Goal: Task Accomplishment & Management: Use online tool/utility

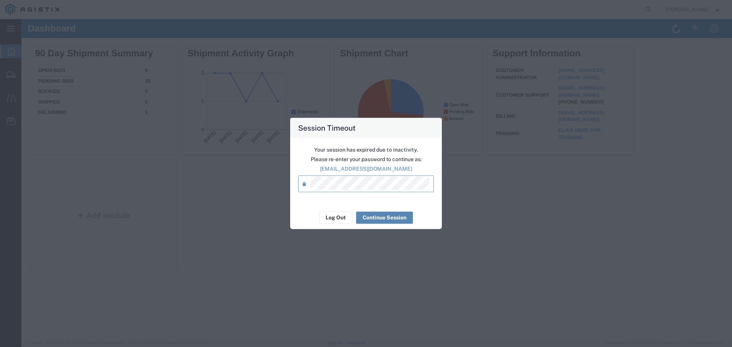
click at [387, 216] on button "Continue Session" at bounding box center [384, 218] width 57 height 12
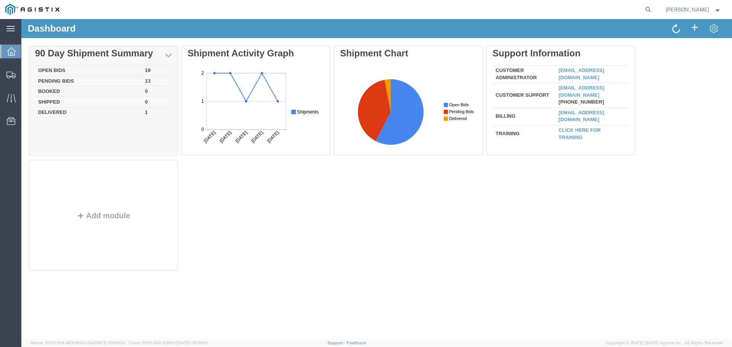
click at [55, 69] on td "Open Bids" at bounding box center [88, 71] width 107 height 11
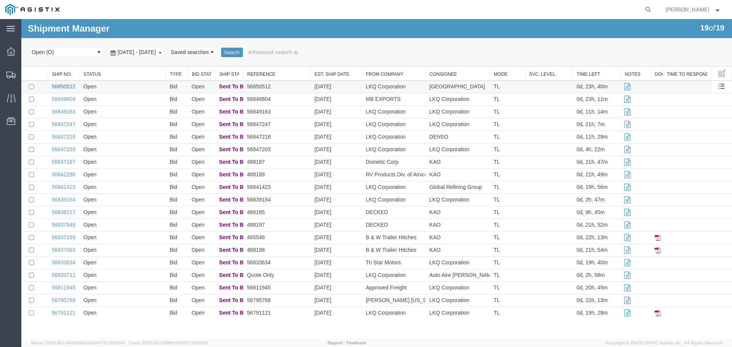
click at [68, 86] on link "56850512" at bounding box center [63, 87] width 24 height 6
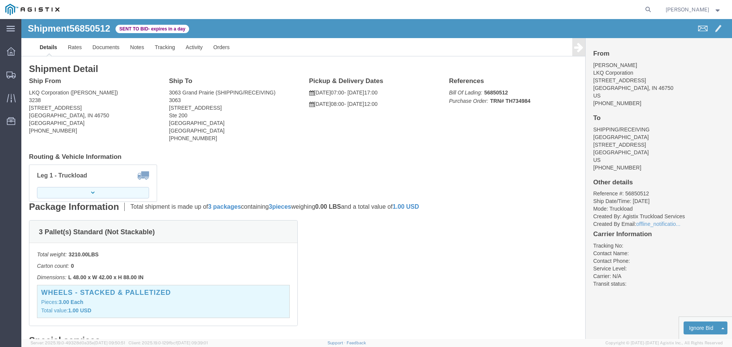
click button "button"
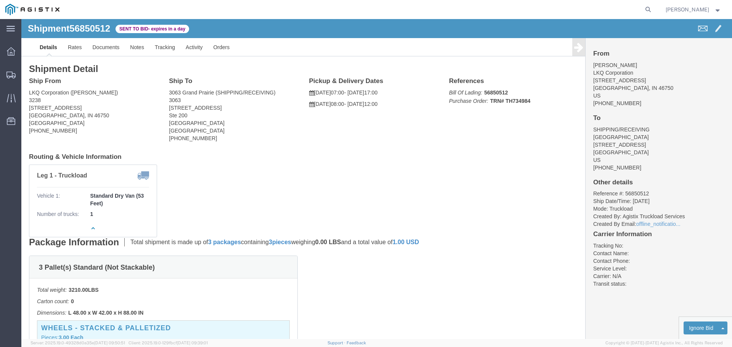
click link "Enter / Modify Bid"
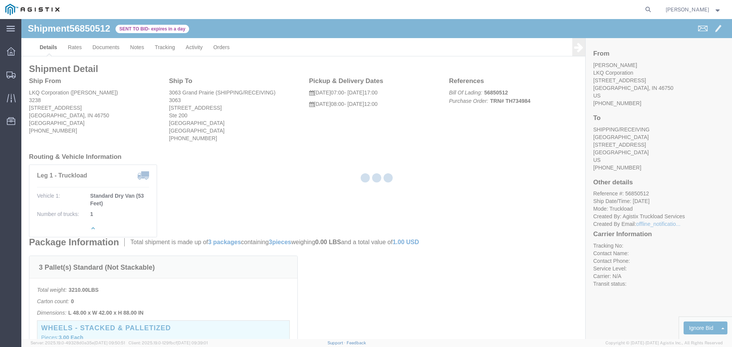
select select "22593"
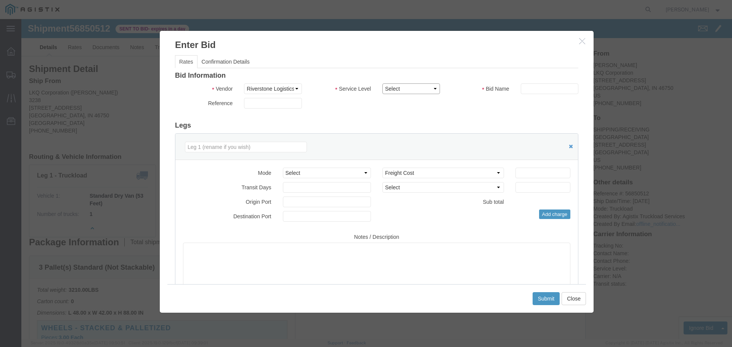
click select "Select Rail TL Standard 3 - 5 Day"
select select "41882"
click select "Select Rail TL Standard 3 - 5 Day"
click input "text"
type input "RLX"
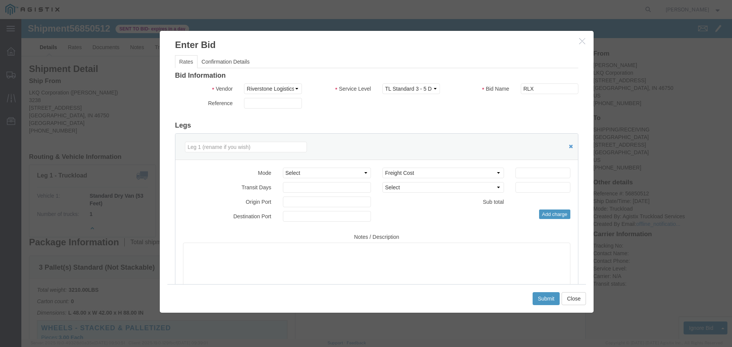
click div "Bid Information Vendor Select Riverstone Logistics LLC Service Level Select Rai…"
click select "Select Air Less than Truckload Multi-Leg Ocean Freight Rail Small Parcel Truckl…"
select select "TL"
click select "Select Air Less than Truckload Multi-Leg Ocean Freight Rail Small Parcel Truckl…"
click input "number"
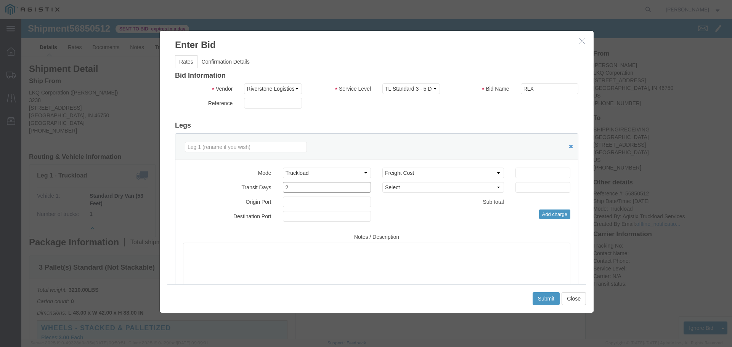
type input "2"
drag, startPoint x: 512, startPoint y: 155, endPoint x: 511, endPoint y: 151, distance: 3.8
click input "number"
type input "1900"
click button "Submit"
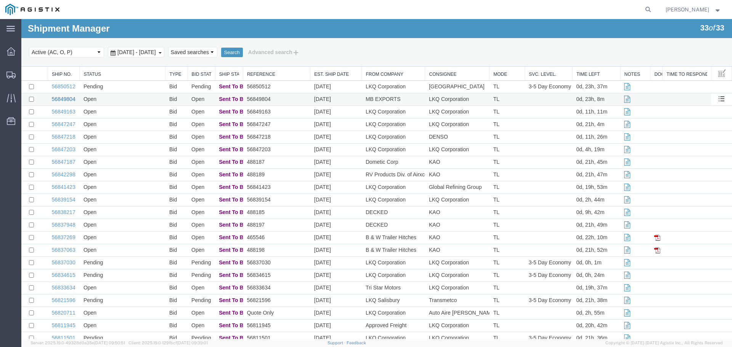
click at [66, 100] on link "56849804" at bounding box center [63, 99] width 24 height 6
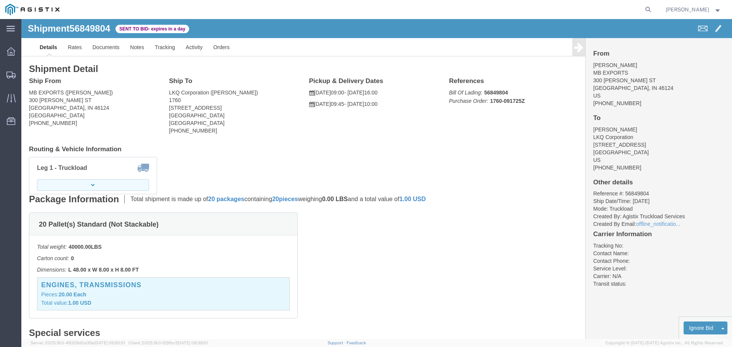
click button "button"
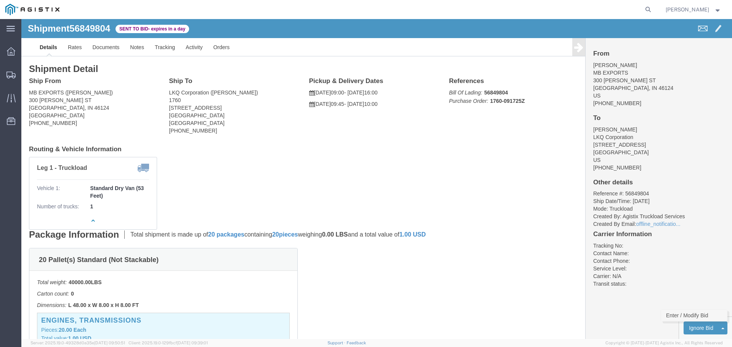
click link "Enter / Modify Bid"
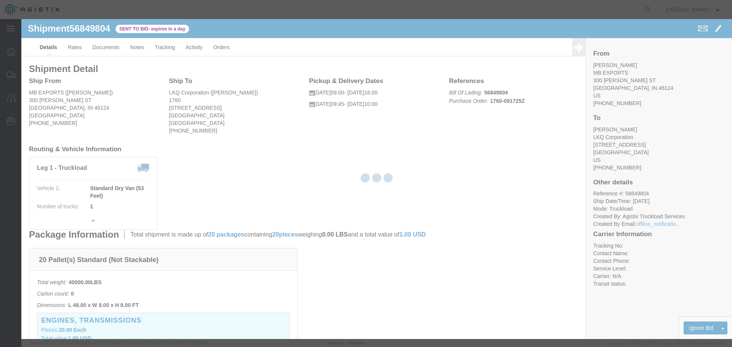
select select "22593"
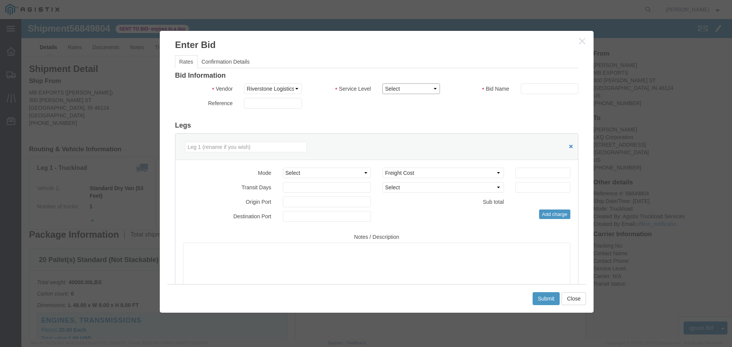
click select "Select Rail TL Standard 3 - 5 Day"
select select "41882"
click select "Select Rail TL Standard 3 - 5 Day"
click input "text"
type input "RLX"
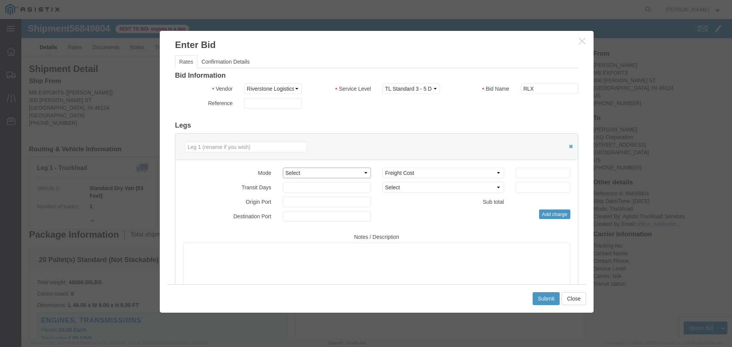
click select "Select Air Less than Truckload Multi-Leg Ocean Freight Rail Small Parcel Truckl…"
select select "TL"
click select "Select Air Less than Truckload Multi-Leg Ocean Freight Rail Small Parcel Truckl…"
click input "number"
type input "2"
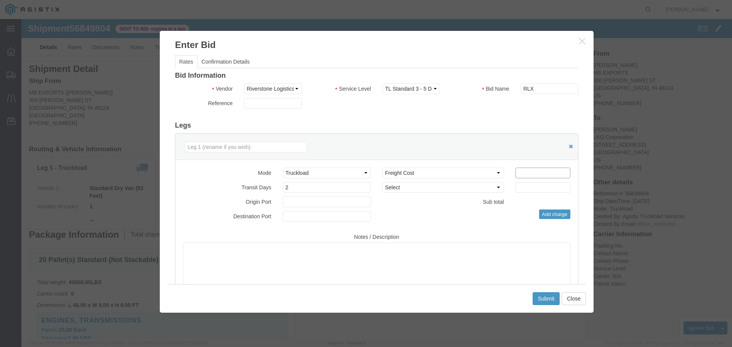
click input "number"
type input "2200"
click button "Submit"
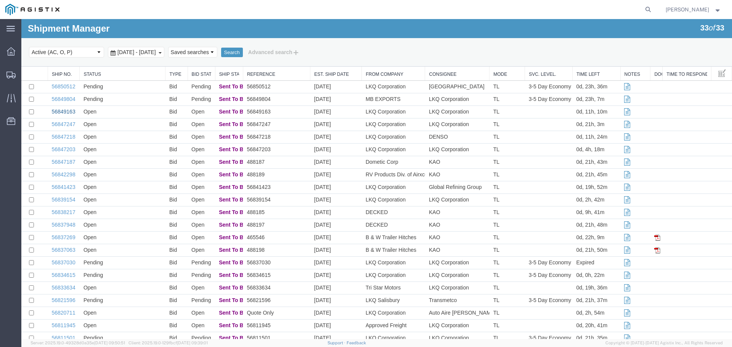
click at [67, 112] on link "56849163" at bounding box center [63, 112] width 24 height 6
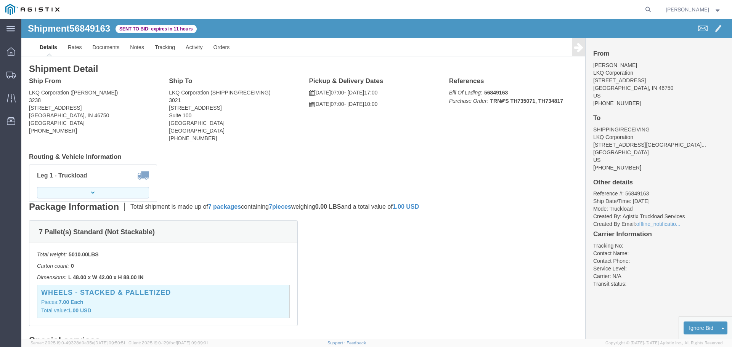
click button "button"
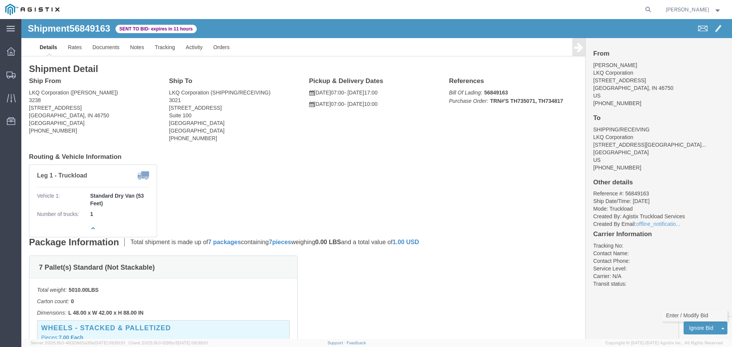
drag, startPoint x: 663, startPoint y: 294, endPoint x: 658, endPoint y: 288, distance: 7.9
click link "Enter / Modify Bid"
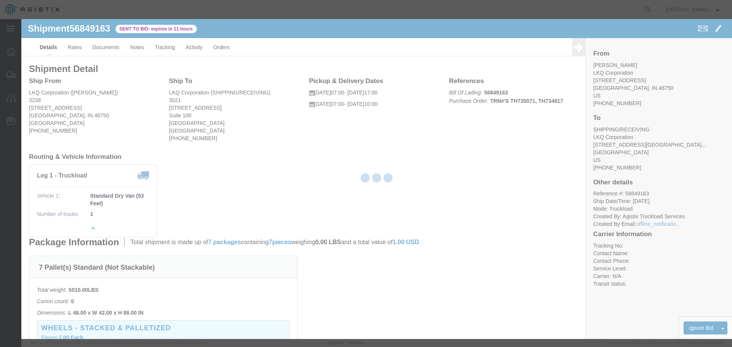
select select "22593"
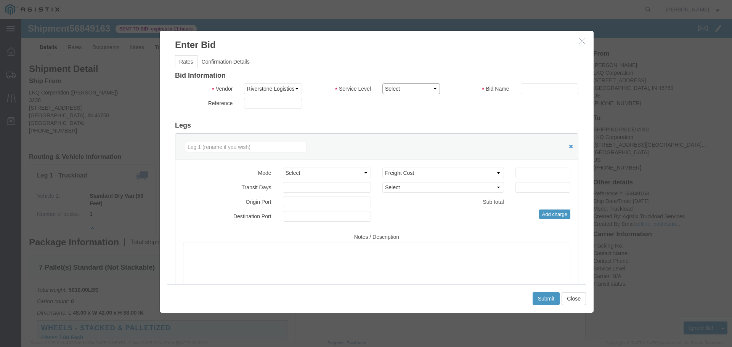
click select "Select Rail TL Standard 3 - 5 Day"
select select "41882"
click select "Select Rail TL Standard 3 - 5 Day"
click input "text"
type input "RLX"
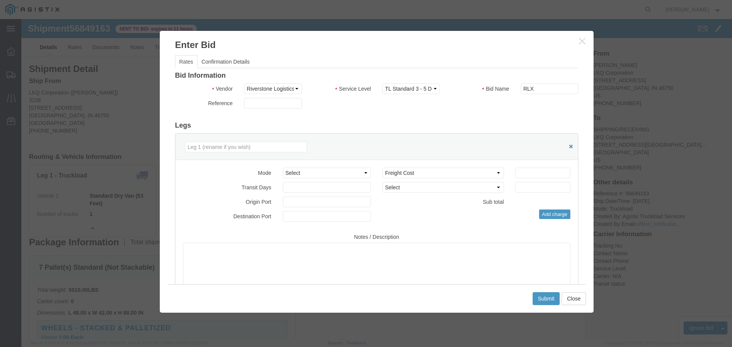
click div "Bid Information Vendor Select Riverstone Logistics LLC Service Level Select Rai…"
click select "Select Air Less than Truckload Multi-Leg Ocean Freight Rail Small Parcel Truckl…"
select select "TL"
click select "Select Air Less than Truckload Multi-Leg Ocean Freight Rail Small Parcel Truckl…"
click input "number"
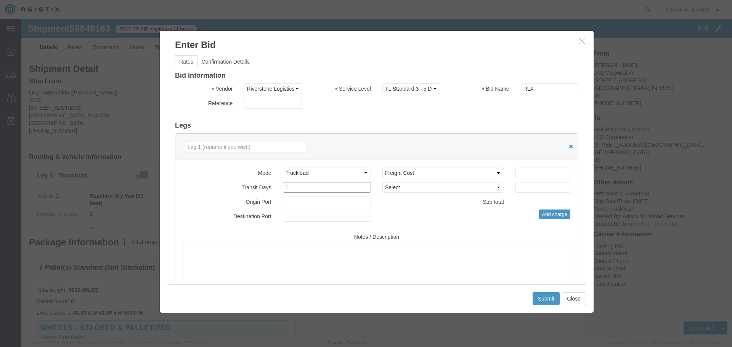
type input "1"
click input "number"
type input "1750"
click button "Submit"
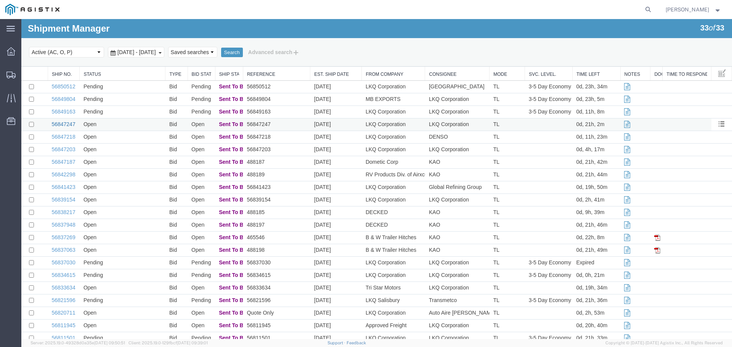
click at [69, 125] on link "56847247" at bounding box center [63, 124] width 24 height 6
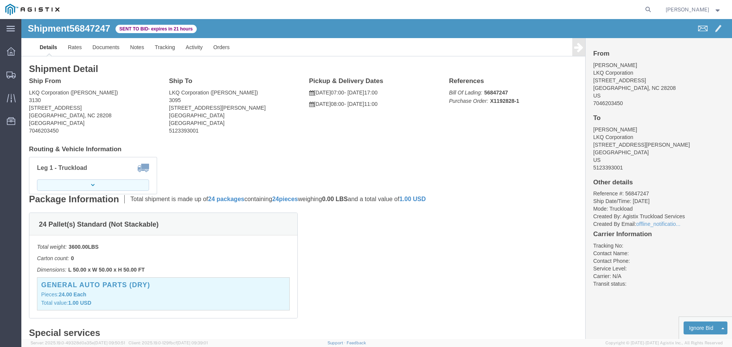
click button "button"
